Goal: Task Accomplishment & Management: Use online tool/utility

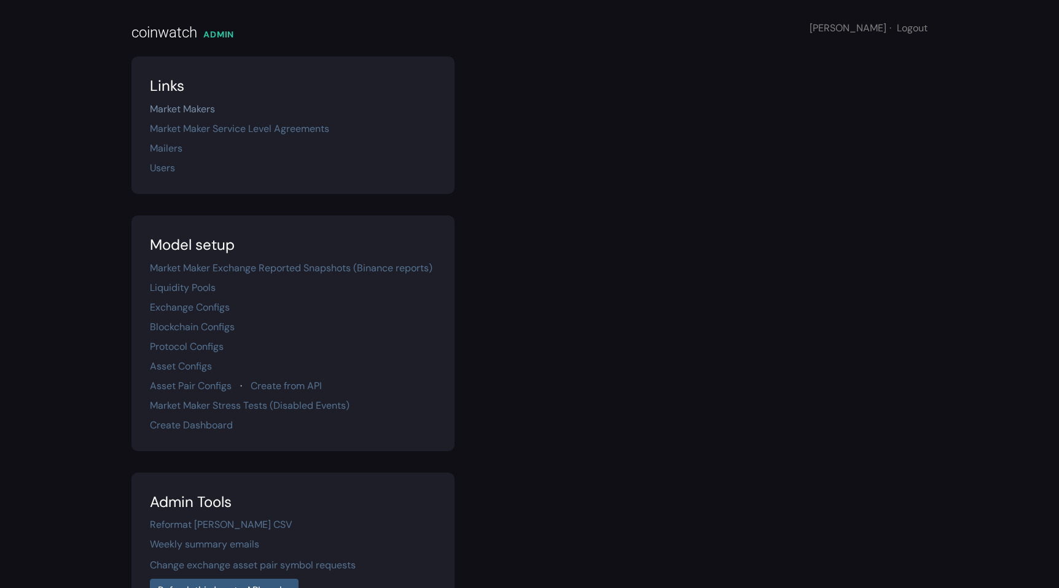
click at [197, 107] on link "Market Makers" at bounding box center [182, 109] width 65 height 13
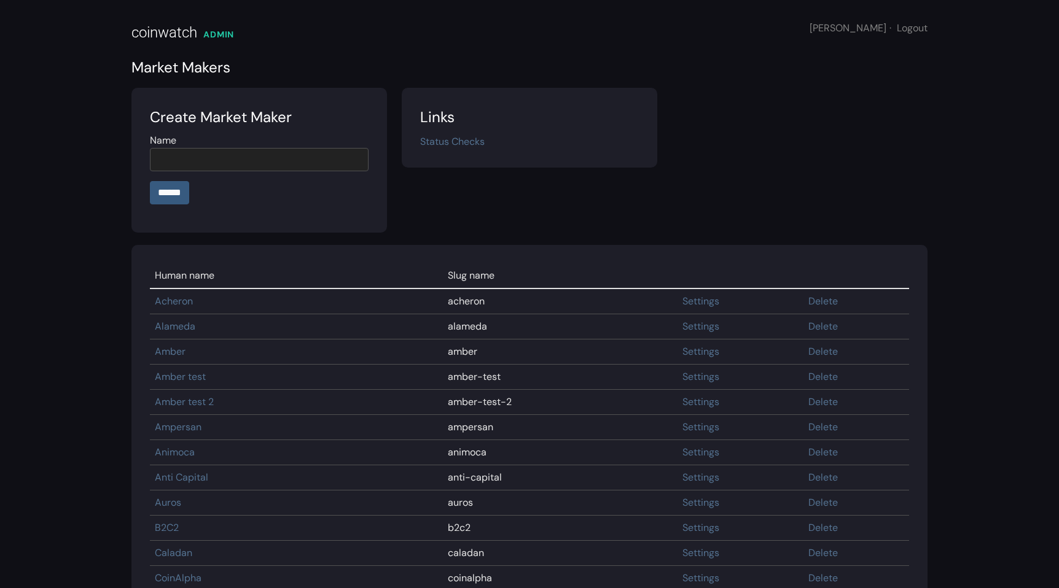
scroll to position [511, 0]
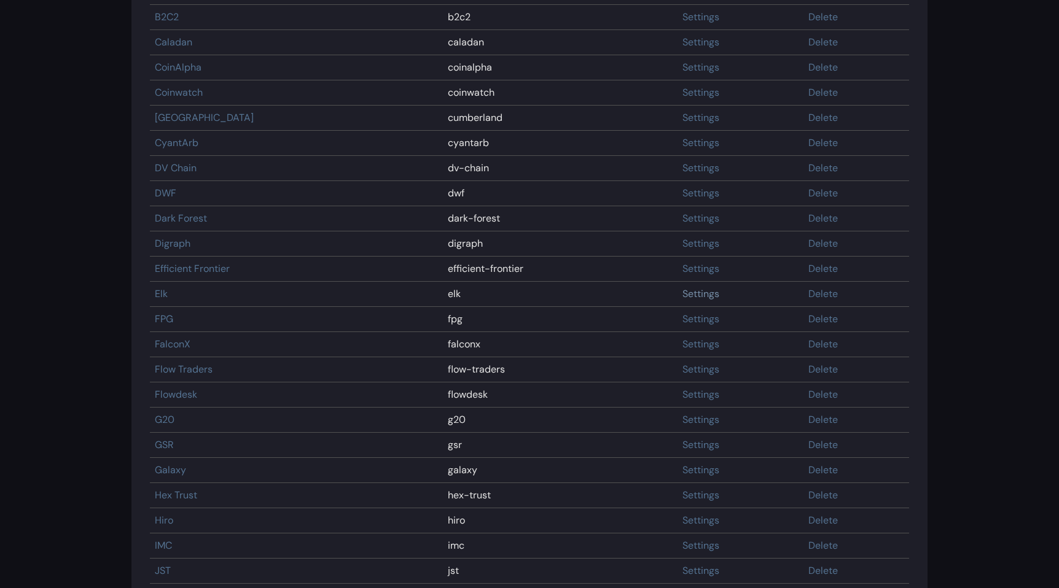
click at [683, 294] on link "Settings" at bounding box center [700, 293] width 37 height 13
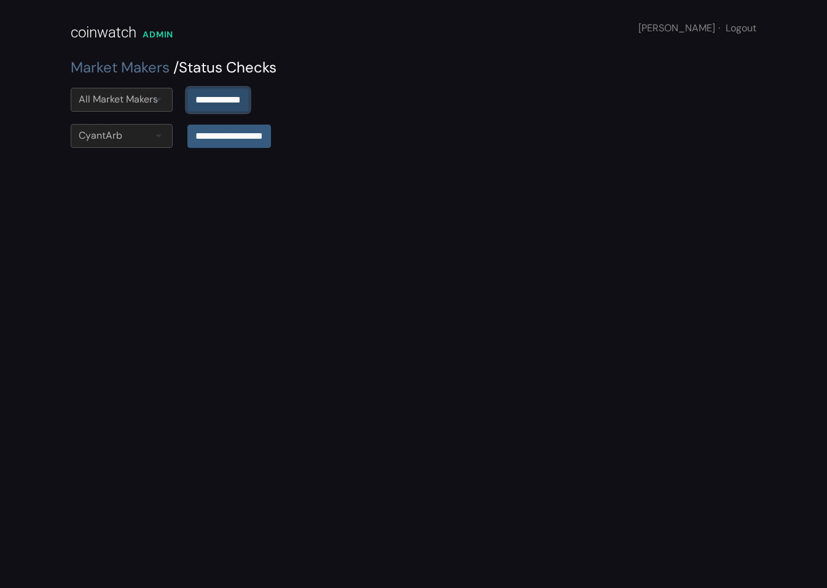
click at [224, 100] on input "**********" at bounding box center [217, 99] width 61 height 23
